Goal: Find specific page/section: Find specific page/section

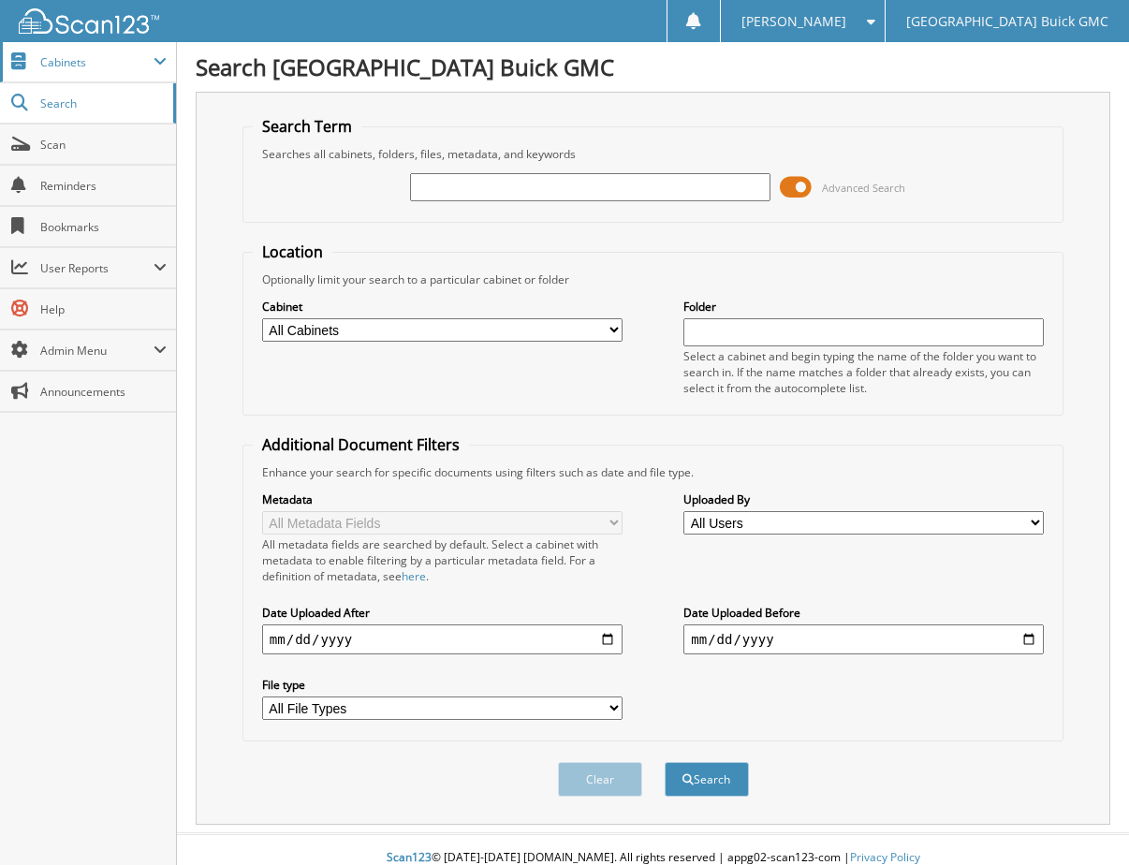
click at [52, 58] on span "Cabinets" at bounding box center [96, 62] width 113 height 16
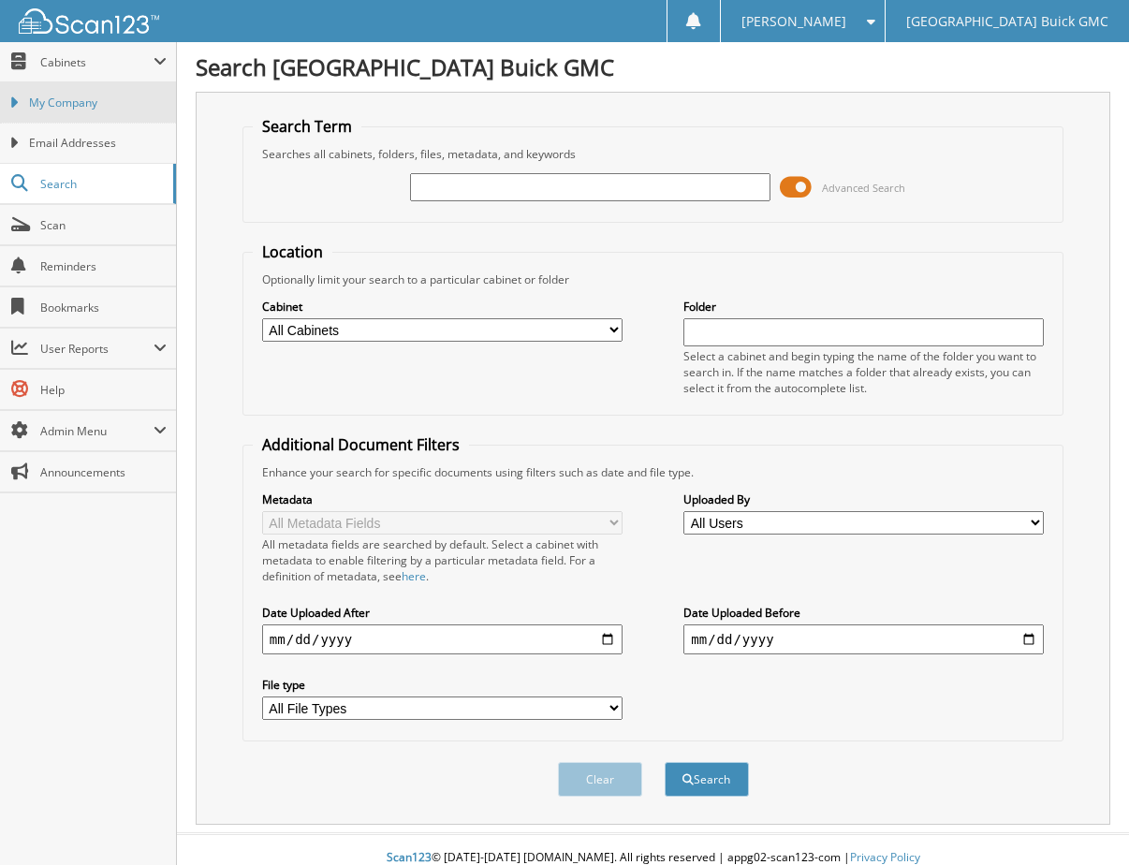
click at [50, 100] on span "My Company" at bounding box center [98, 103] width 138 height 17
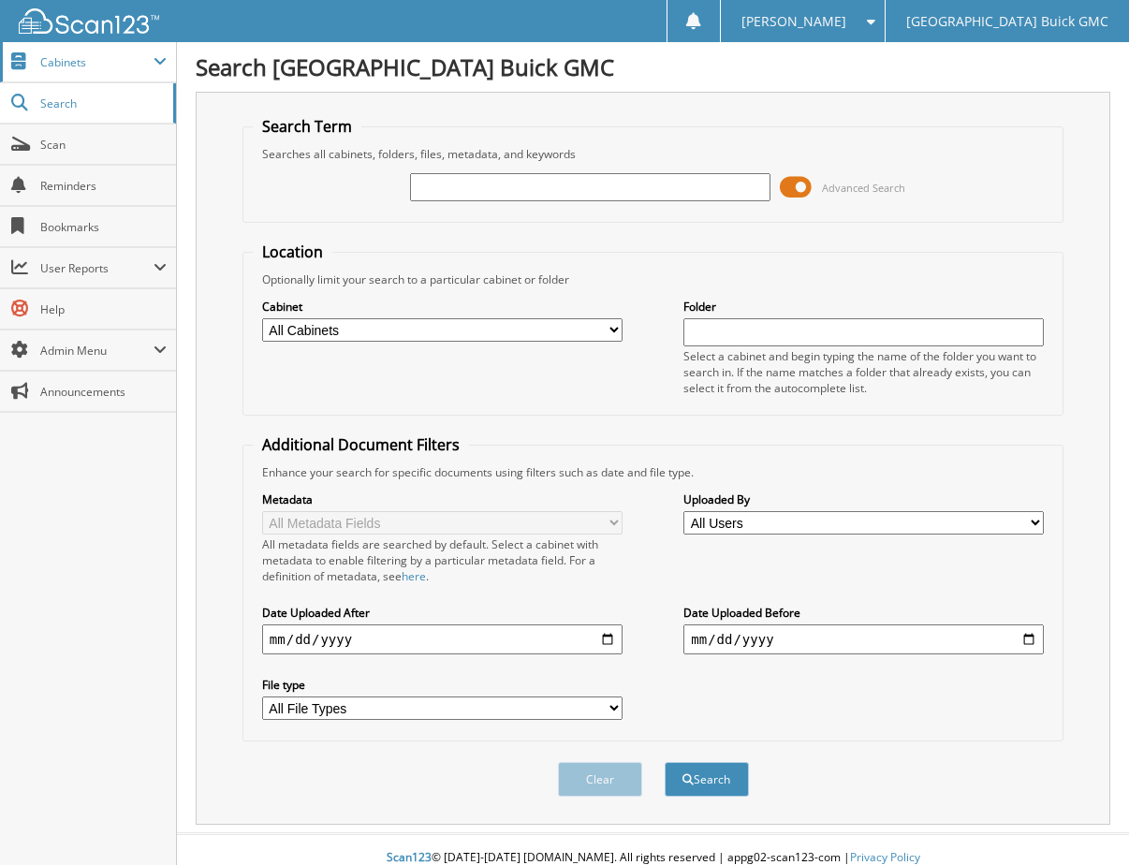
click at [67, 58] on span "Cabinets" at bounding box center [96, 62] width 113 height 16
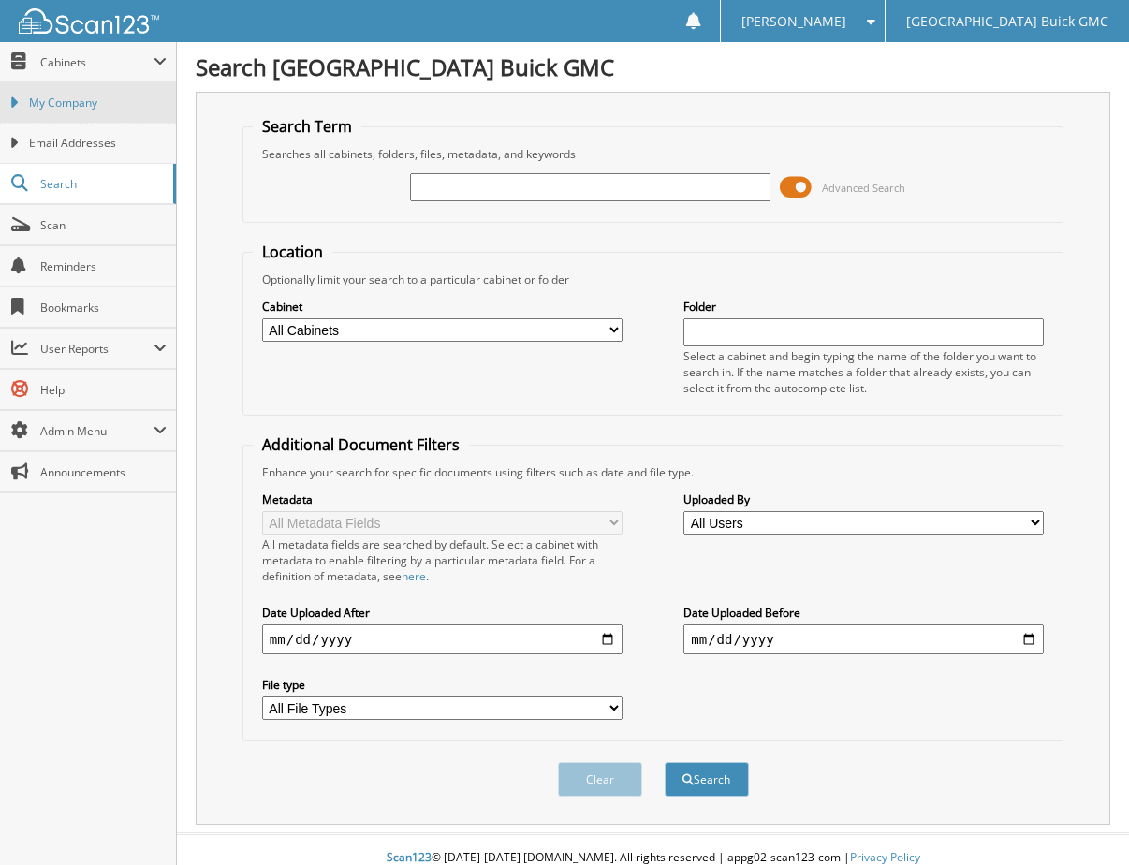
click at [54, 104] on span "My Company" at bounding box center [98, 103] width 138 height 17
